Goal: Task Accomplishment & Management: Use online tool/utility

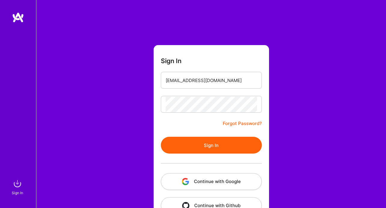
click at [194, 146] on button "Sign In" at bounding box center [211, 145] width 101 height 17
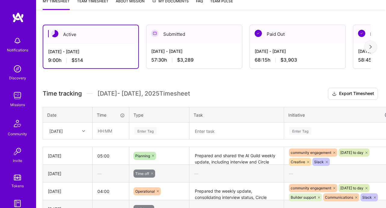
scroll to position [121, 0]
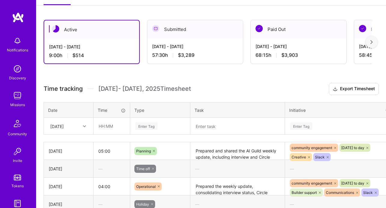
click at [72, 131] on div "[DATE]" at bounding box center [63, 126] width 33 height 10
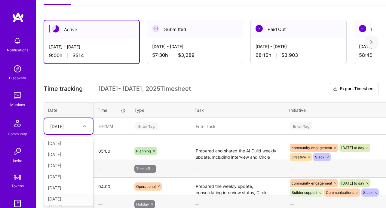
click at [63, 198] on div "[DATE]" at bounding box center [68, 198] width 49 height 11
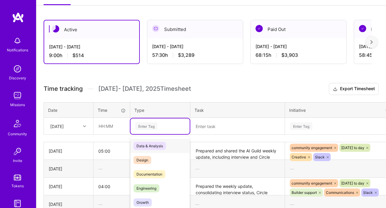
scroll to position [142, 0]
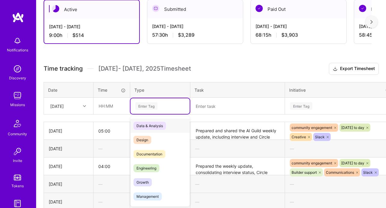
click at [138, 114] on div "option Data & Analysis focused, 0 of 2. 17 results available. Use Up and Down t…" at bounding box center [160, 106] width 59 height 16
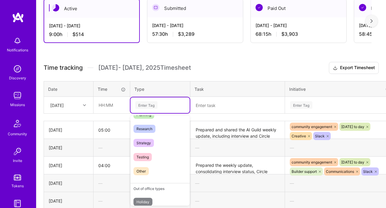
scroll to position [171, 0]
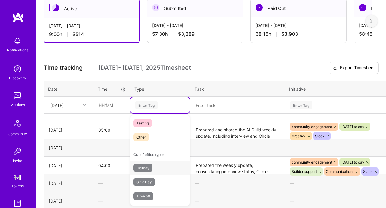
click at [151, 168] on span "Holiday" at bounding box center [143, 168] width 19 height 8
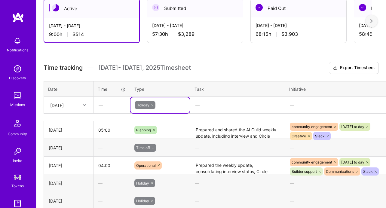
scroll to position [142, 30]
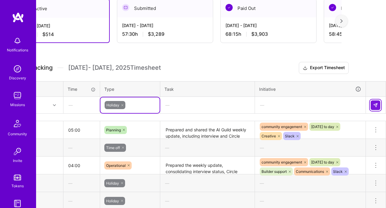
click at [377, 104] on img at bounding box center [375, 105] width 5 height 5
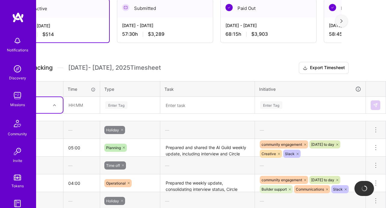
scroll to position [142, 0]
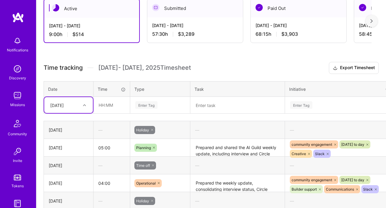
click at [79, 105] on div "[DATE]" at bounding box center [63, 105] width 33 height 10
click at [59, 176] on div "[DATE]" at bounding box center [68, 177] width 49 height 11
click at [156, 108] on div "Enter Tag" at bounding box center [146, 104] width 22 height 9
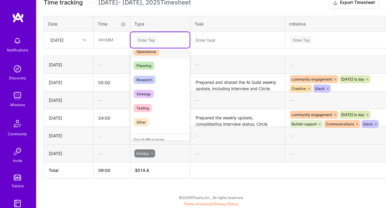
scroll to position [171, 0]
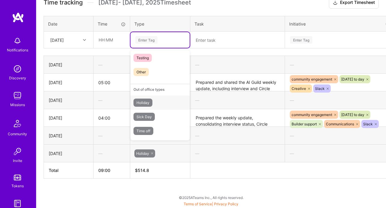
click at [151, 103] on span "Holiday" at bounding box center [143, 103] width 19 height 8
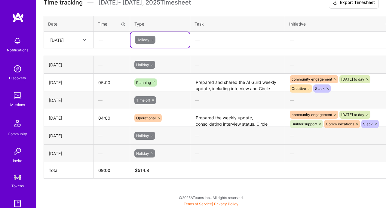
scroll to position [208, 30]
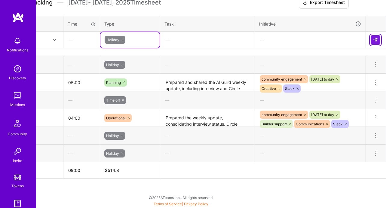
click at [375, 39] on img at bounding box center [375, 40] width 5 height 5
